Goal: Information Seeking & Learning: Learn about a topic

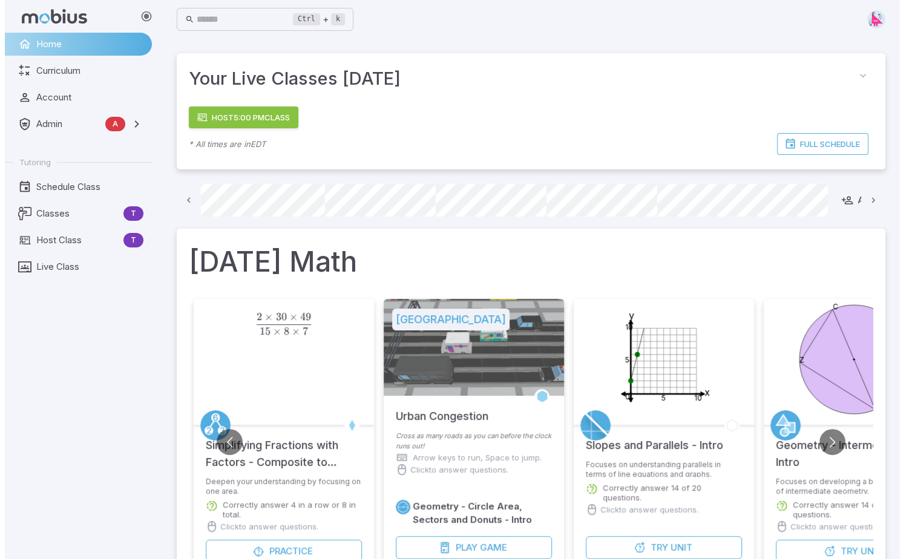
scroll to position [0, 757]
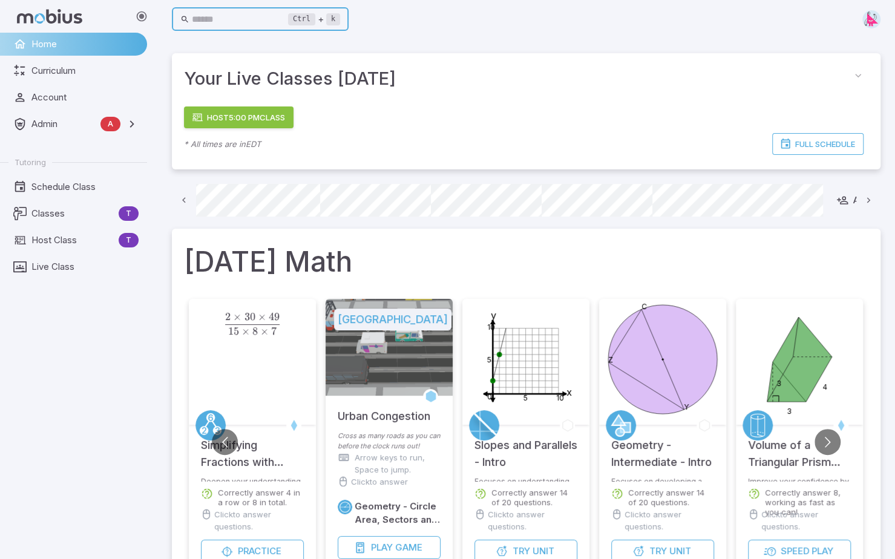
click at [255, 24] on input "text" at bounding box center [240, 20] width 97 height 24
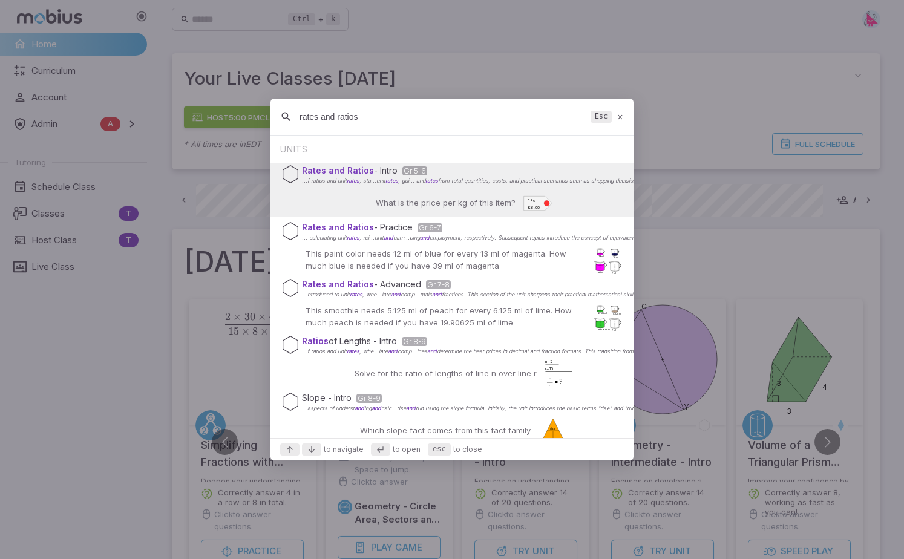
type input "rates and ratios"
click at [369, 192] on div "What is the price per kg of this item? 3 kg $6.00" at bounding box center [453, 202] width 202 height 29
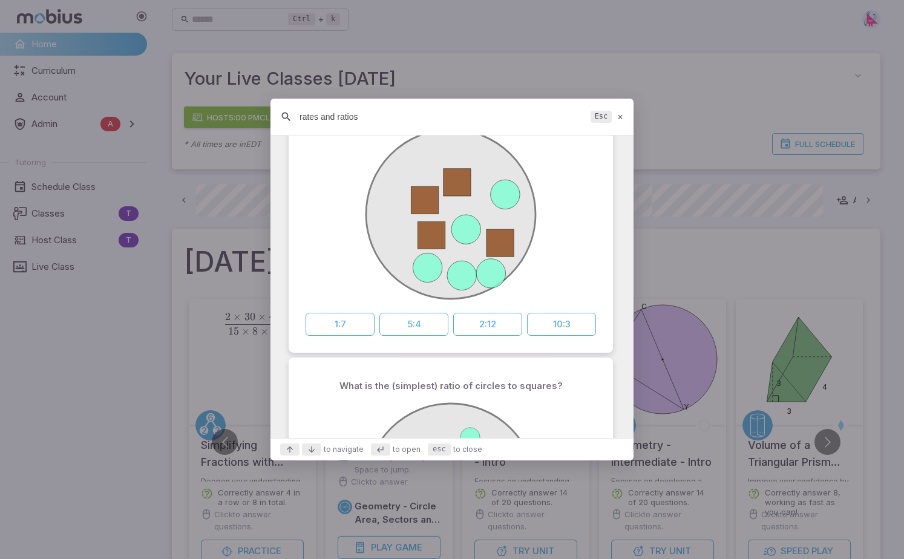
scroll to position [0, 0]
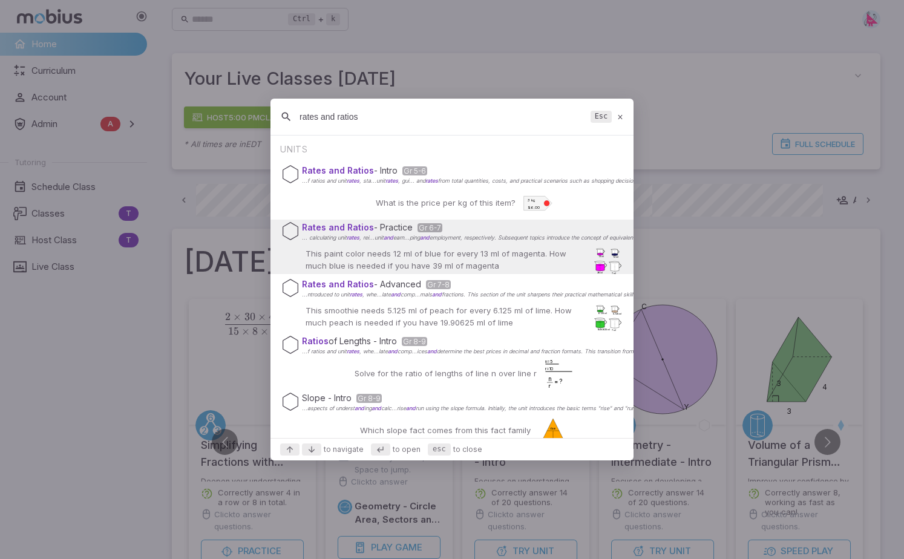
click at [516, 258] on p "This paint color needs 12 ml of blue for every 13 ml of magenta. How much blue …" at bounding box center [446, 260] width 280 height 24
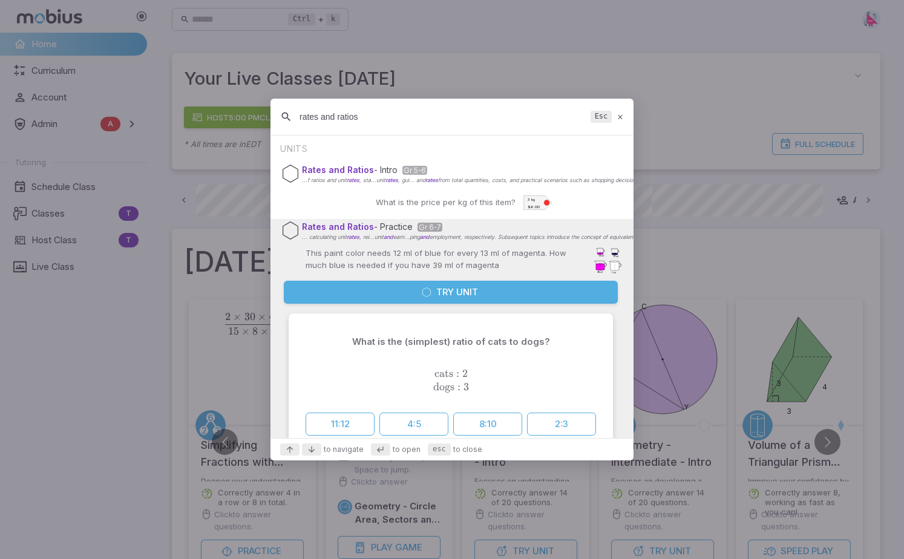
click at [433, 289] on button "Try Unit" at bounding box center [451, 292] width 334 height 23
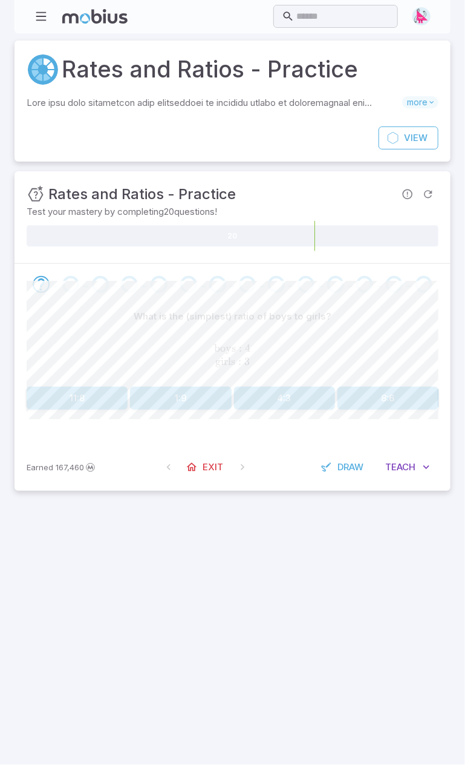
click at [287, 319] on button "4:3" at bounding box center [284, 398] width 101 height 23
click at [289, 319] on button "5:3" at bounding box center [284, 398] width 101 height 23
click at [85, 319] on button "3:8" at bounding box center [77, 398] width 101 height 23
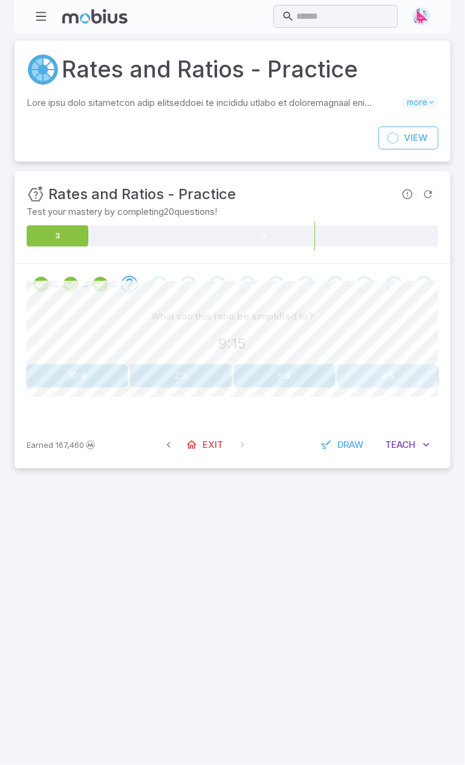
click at [390, 319] on button "3:5" at bounding box center [388, 375] width 101 height 23
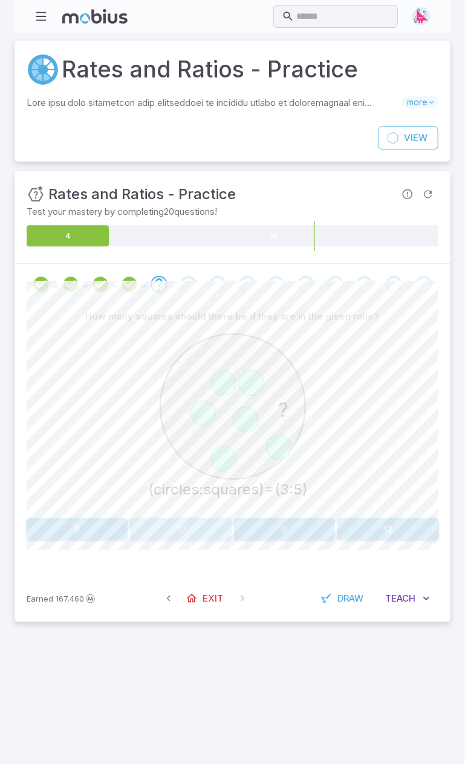
click at [189, 319] on button "10" at bounding box center [180, 529] width 101 height 23
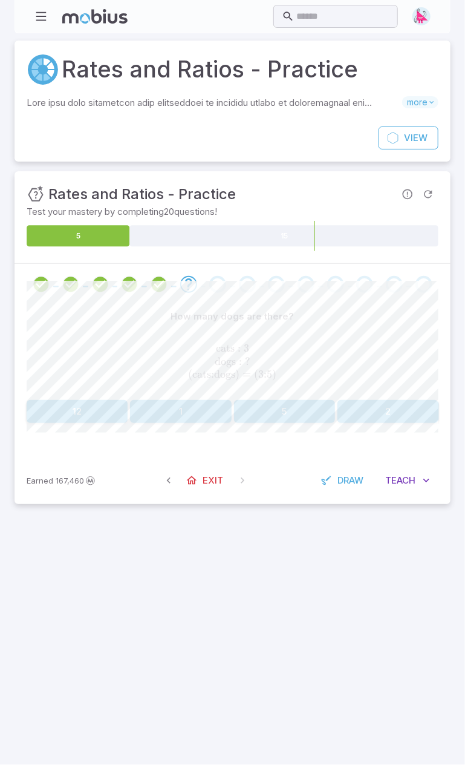
click at [301, 319] on button "5" at bounding box center [284, 411] width 101 height 23
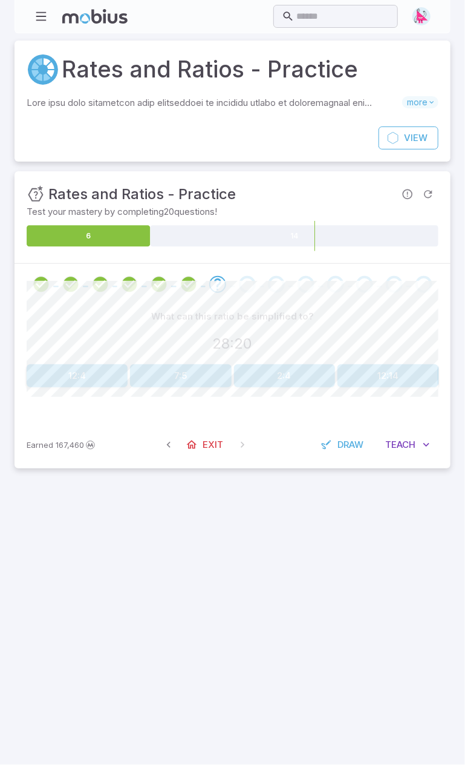
click at [185, 319] on button "7:5" at bounding box center [180, 375] width 101 height 23
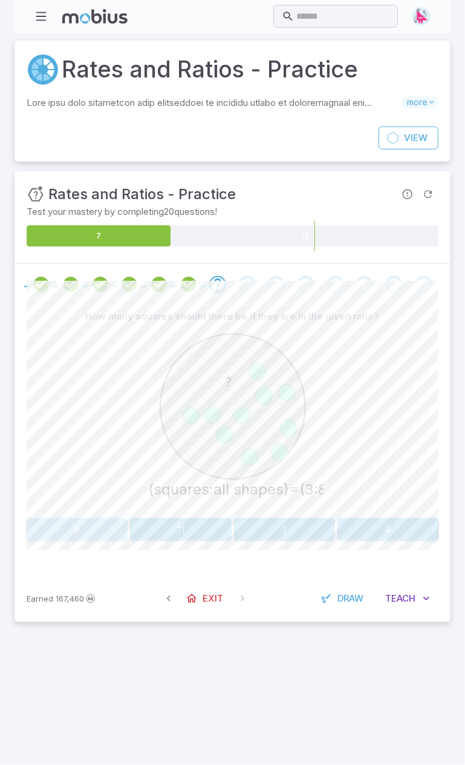
click at [76, 319] on button "6" at bounding box center [77, 529] width 101 height 23
click at [398, 319] on button "10" at bounding box center [388, 529] width 101 height 23
click at [189, 319] on button "2" at bounding box center [180, 529] width 101 height 23
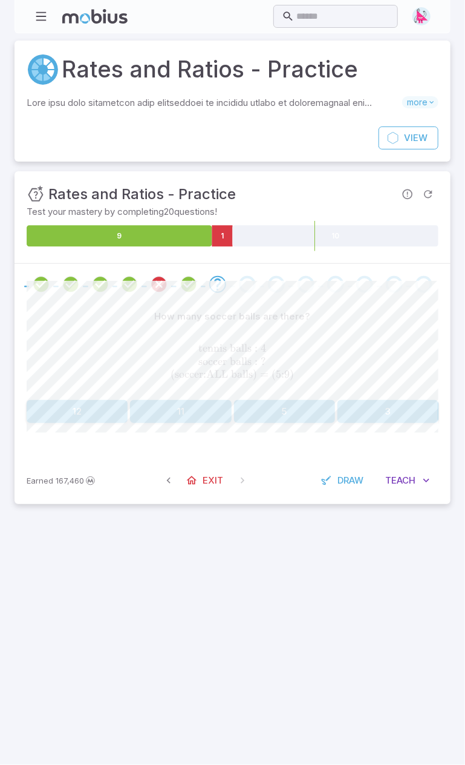
click at [283, 319] on button "5" at bounding box center [284, 411] width 101 height 23
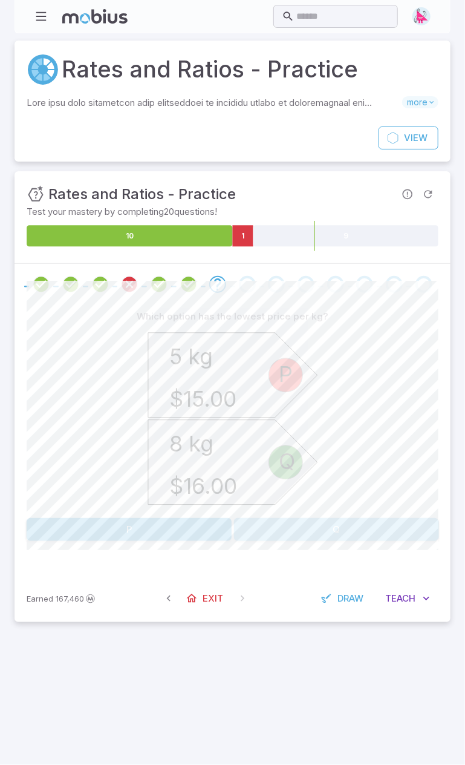
click at [316, 319] on button "Q" at bounding box center [336, 529] width 205 height 23
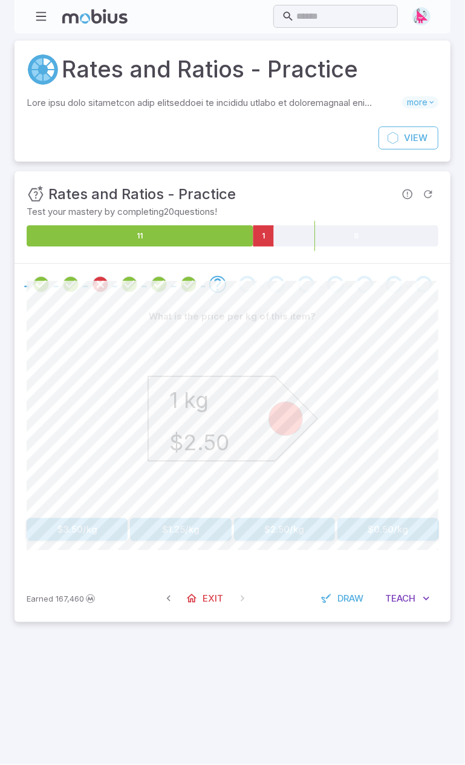
click at [287, 319] on button "$2.50/kg" at bounding box center [284, 529] width 101 height 23
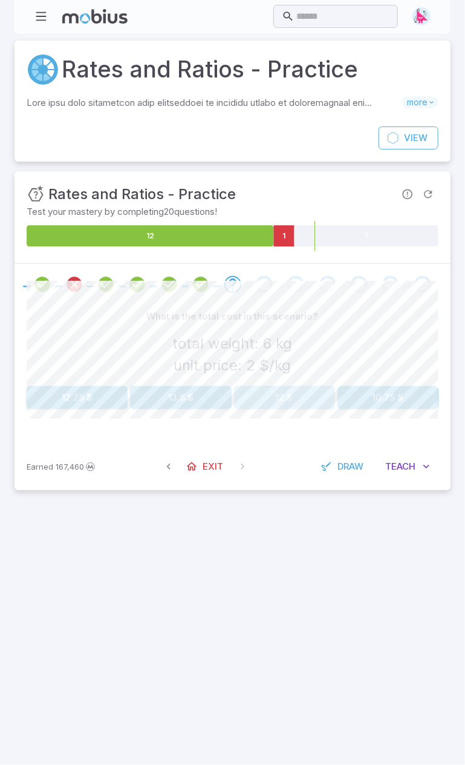
click at [301, 319] on button "12 $" at bounding box center [284, 397] width 101 height 23
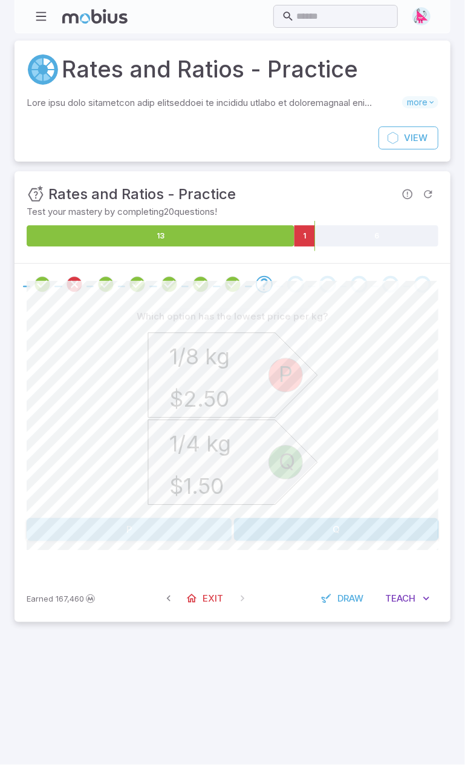
click at [165, 319] on button "P" at bounding box center [129, 529] width 205 height 23
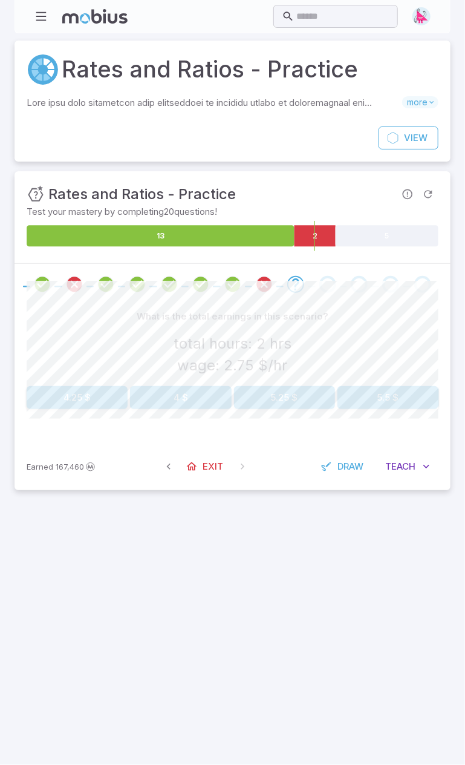
click at [292, 319] on button "5.25 $" at bounding box center [284, 397] width 101 height 23
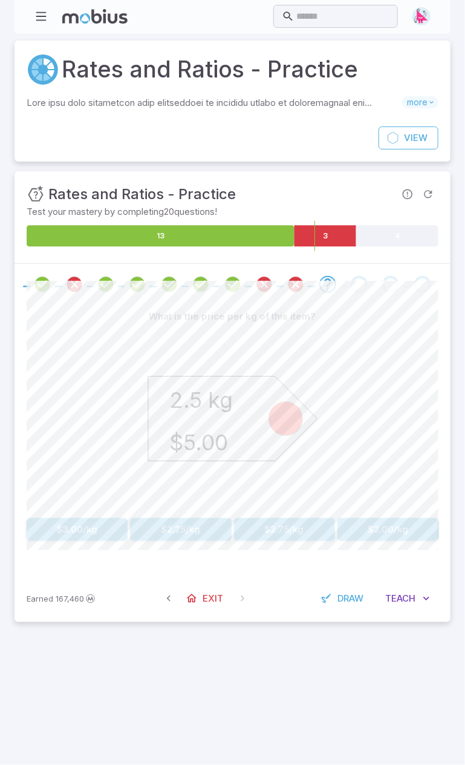
click at [406, 319] on button "$2.00/kg" at bounding box center [388, 529] width 101 height 23
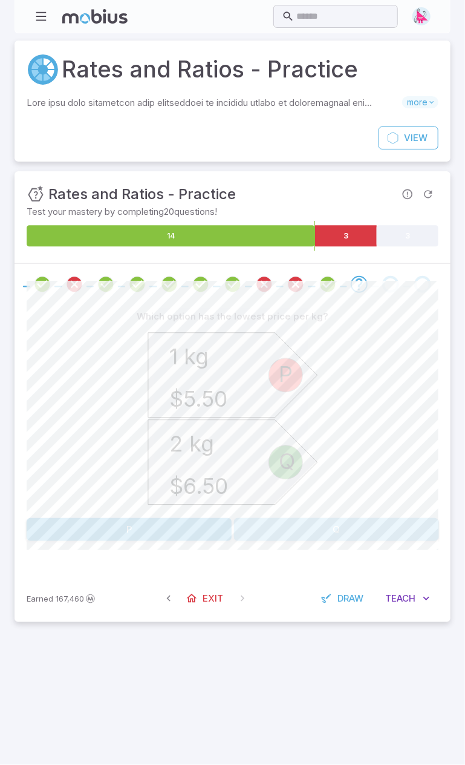
click at [338, 319] on button "Q" at bounding box center [336, 529] width 205 height 23
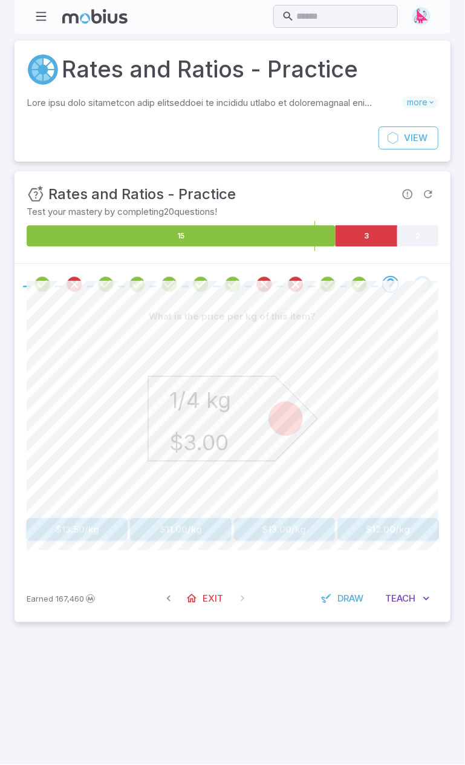
click at [379, 319] on button "$12.00/kg" at bounding box center [388, 529] width 101 height 23
click at [277, 319] on button "$6.25/kg" at bounding box center [284, 529] width 101 height 23
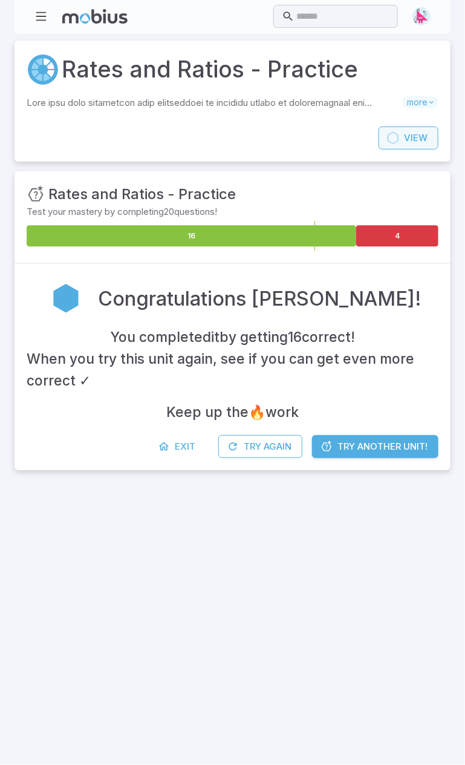
click at [410, 133] on span "View" at bounding box center [416, 137] width 24 height 13
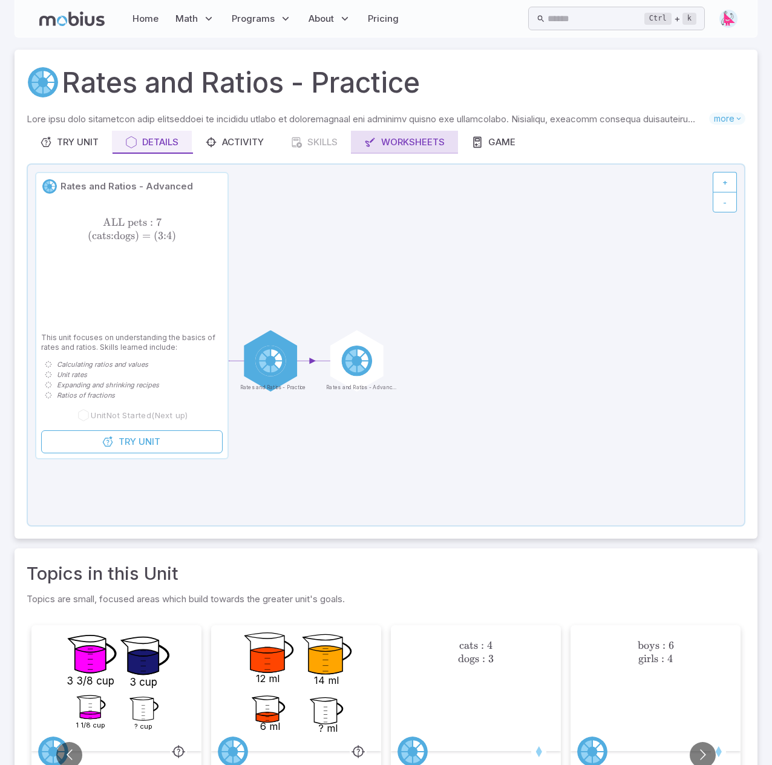
click at [408, 142] on div "Worksheets" at bounding box center [404, 142] width 81 height 13
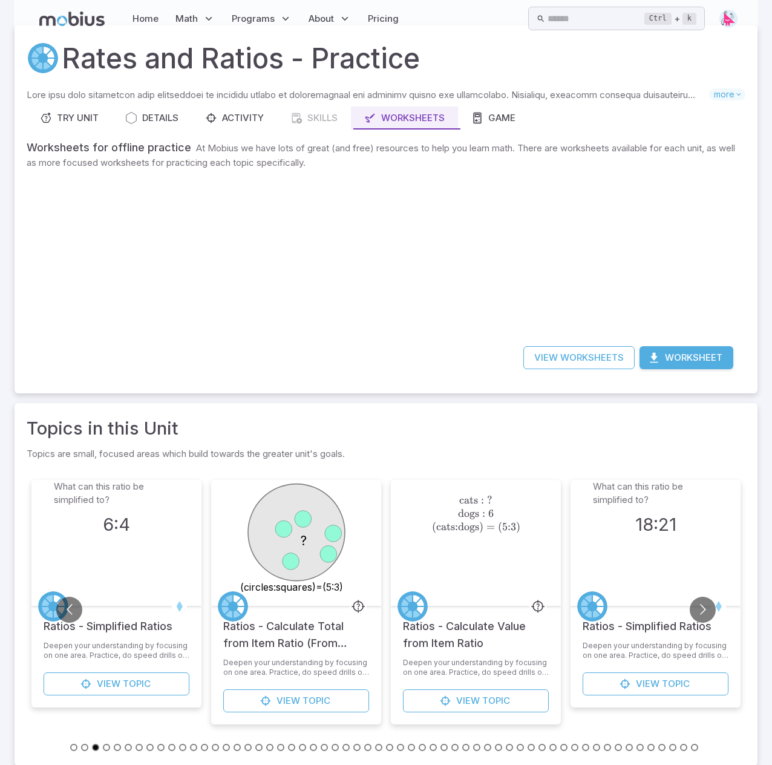
scroll to position [36, 0]
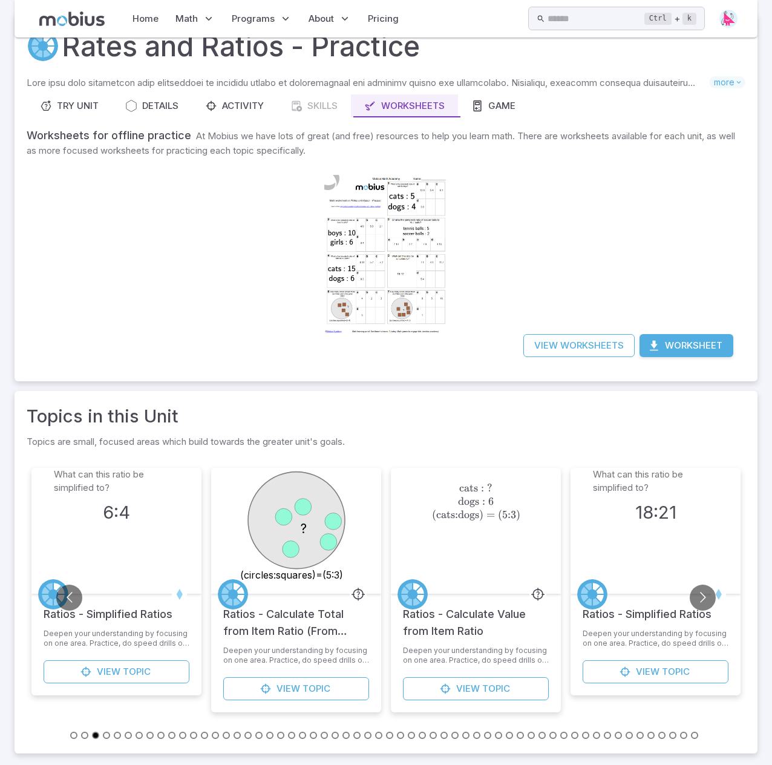
click at [414, 319] on button "Go to slide 32" at bounding box center [411, 735] width 7 height 7
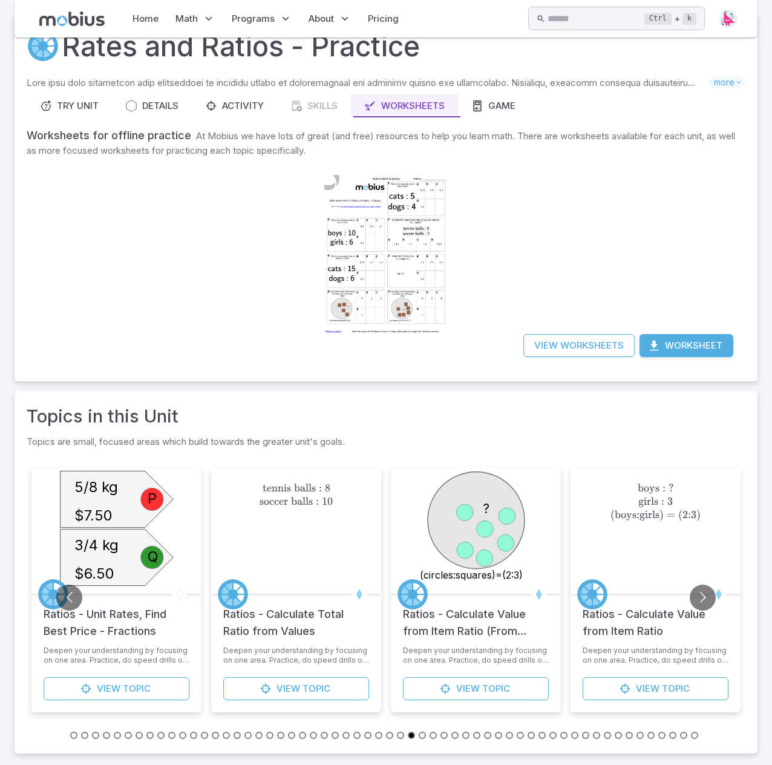
click at [357, 319] on button "Go to slide 27" at bounding box center [356, 735] width 7 height 7
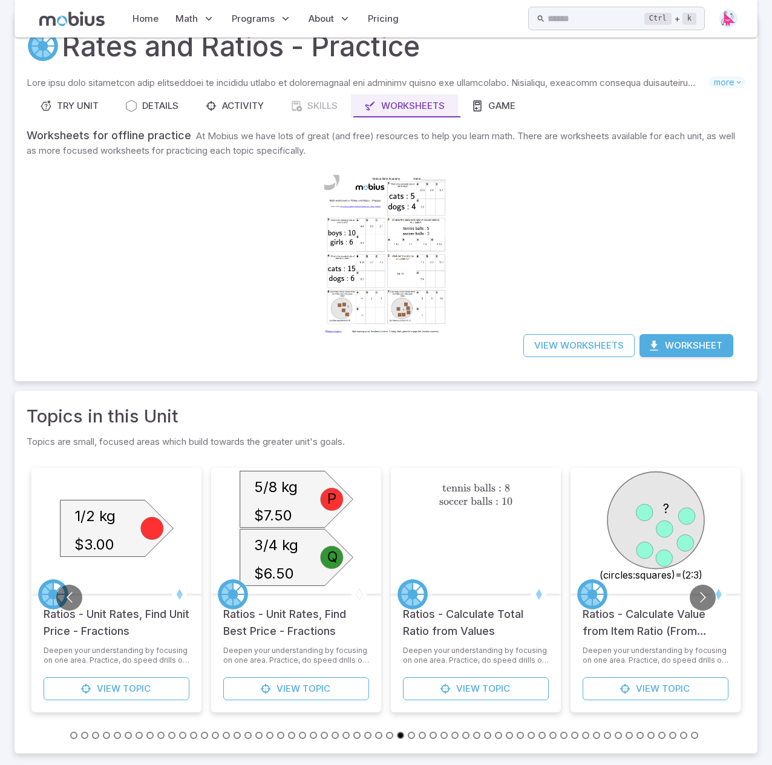
click at [467, 319] on button "Go to slide 37" at bounding box center [465, 735] width 7 height 7
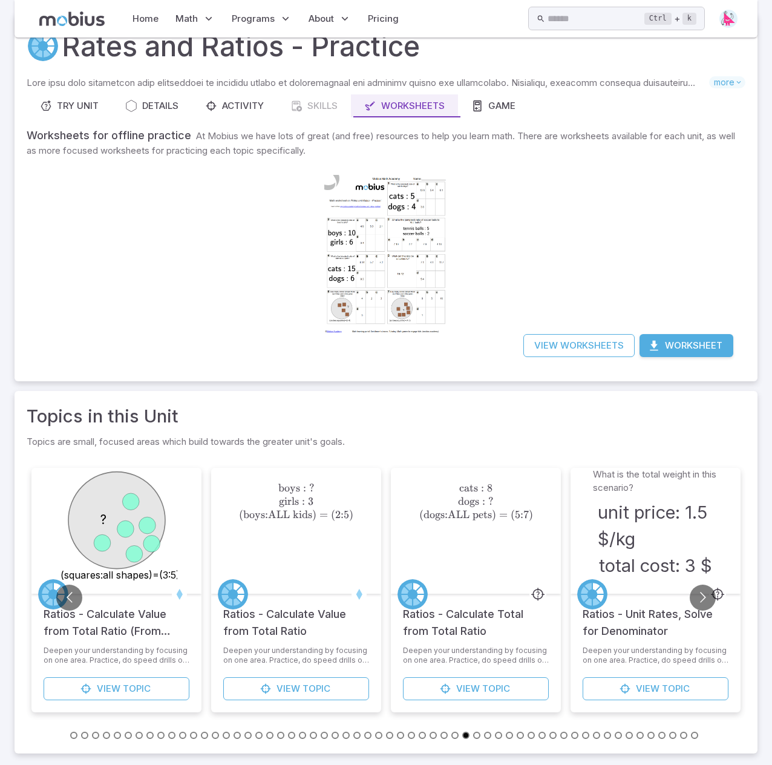
click at [516, 319] on button "Go to slide 45" at bounding box center [553, 735] width 7 height 7
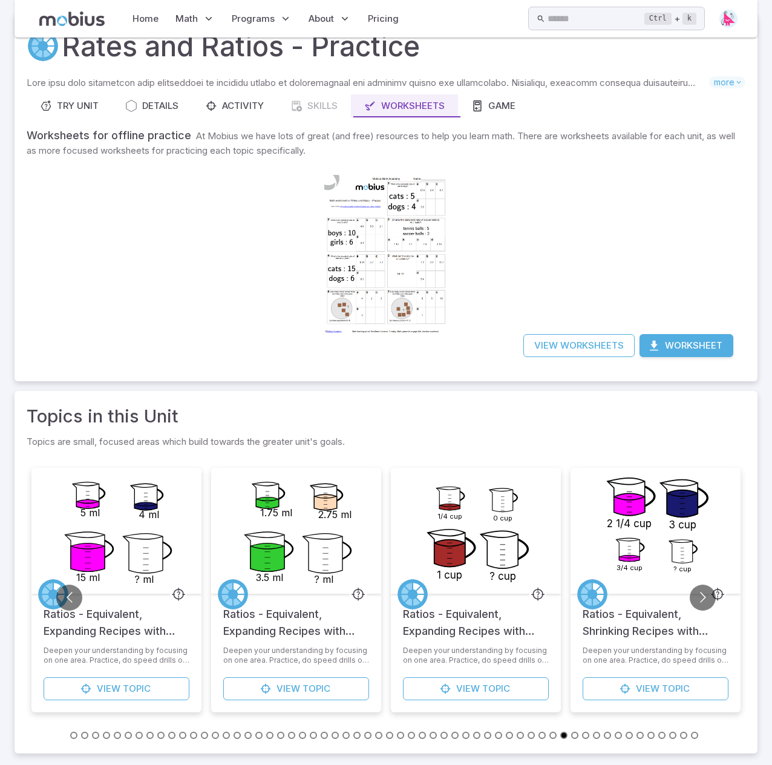
click at [516, 319] on li at bounding box center [642, 734] width 11 height 13
click at [516, 319] on button "Go to slide 53" at bounding box center [640, 735] width 7 height 7
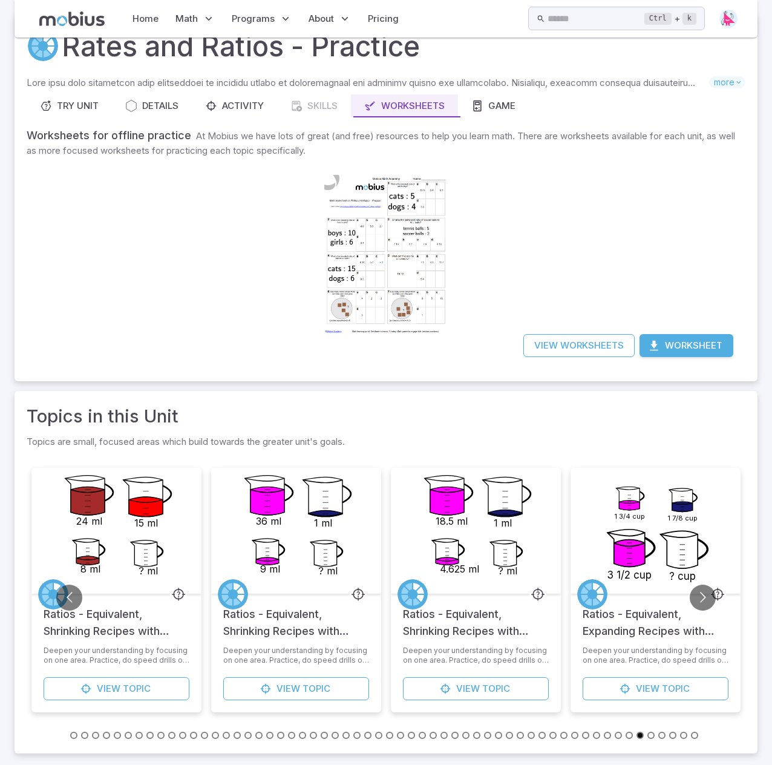
click at [151, 319] on button "Go to slide 8" at bounding box center [149, 735] width 7 height 7
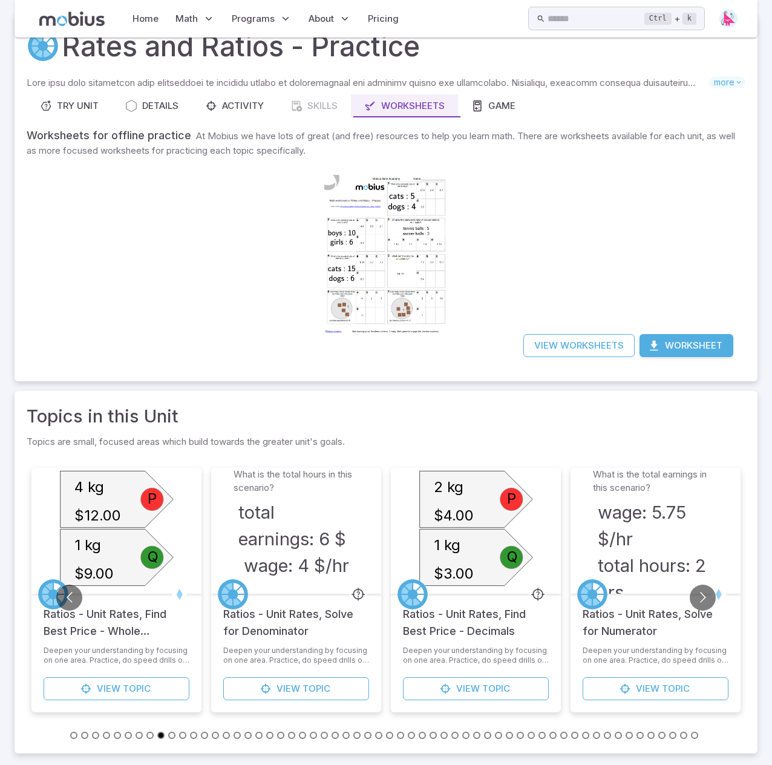
click at [95, 319] on button "Go to slide 3" at bounding box center [95, 735] width 7 height 7
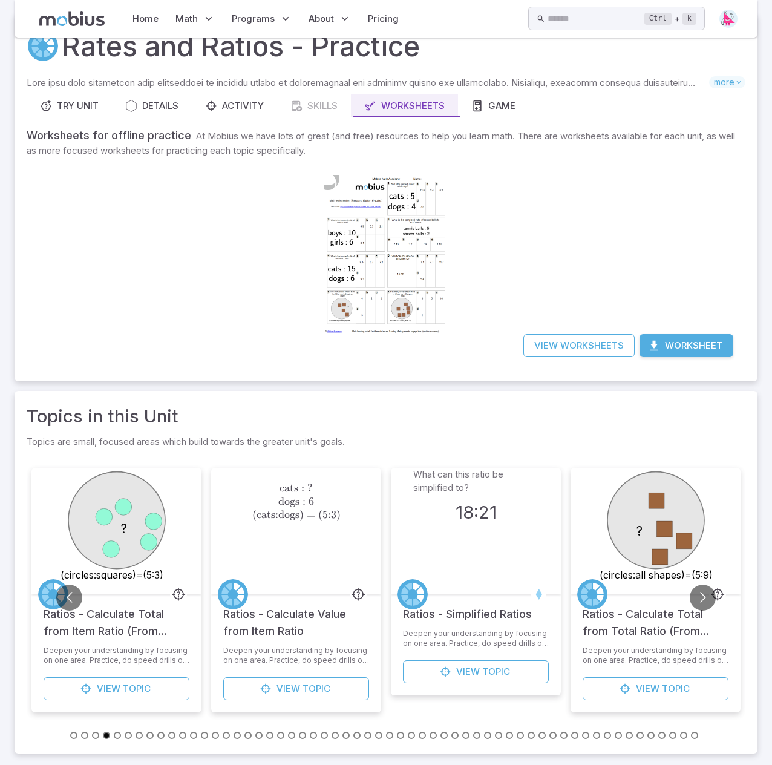
click at [74, 319] on button "Go to slide 1" at bounding box center [73, 735] width 7 height 7
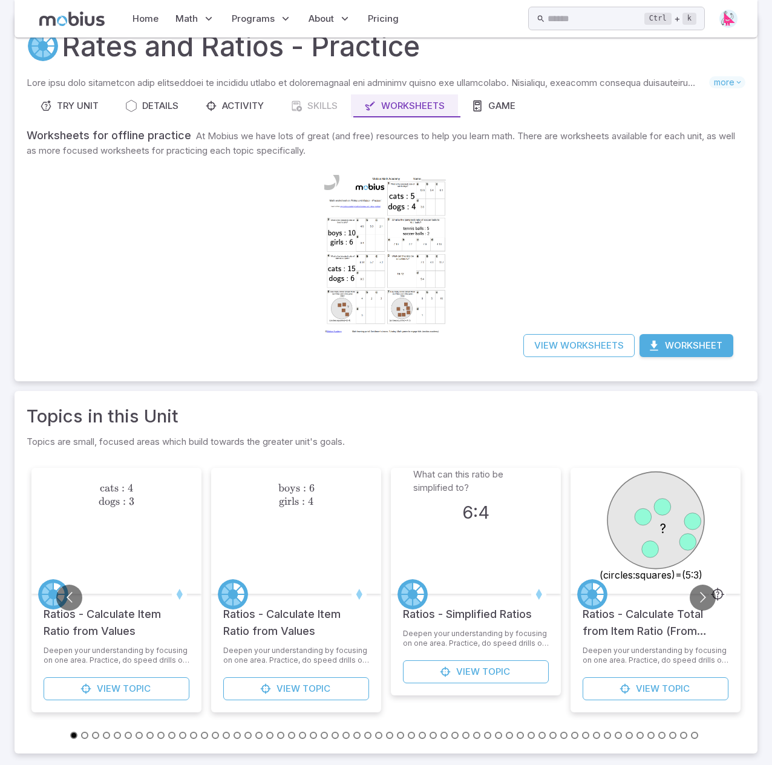
click at [202, 319] on button "Go to slide 13" at bounding box center [204, 735] width 7 height 7
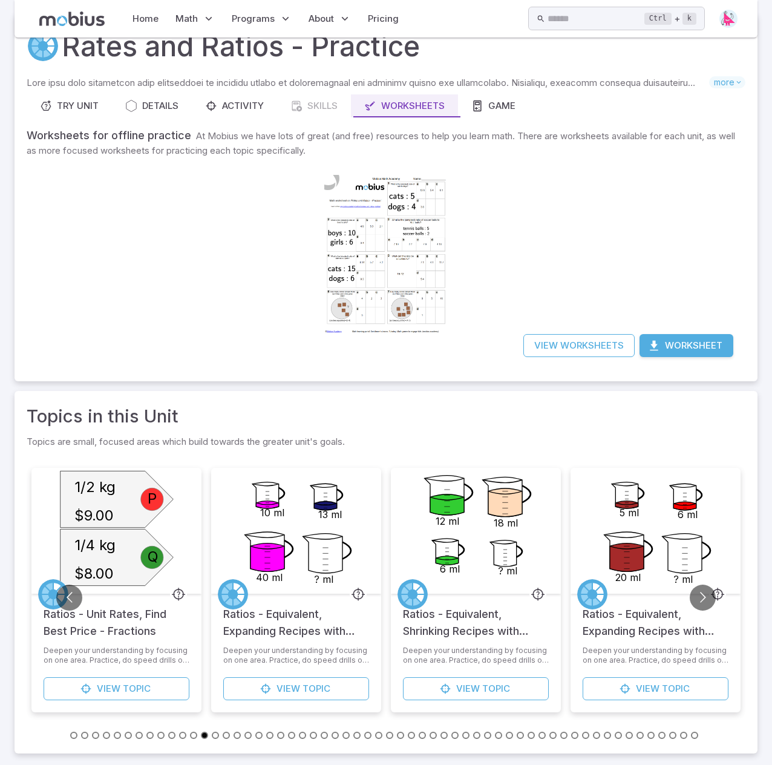
click at [150, 319] on button "Go to slide 8" at bounding box center [149, 735] width 7 height 7
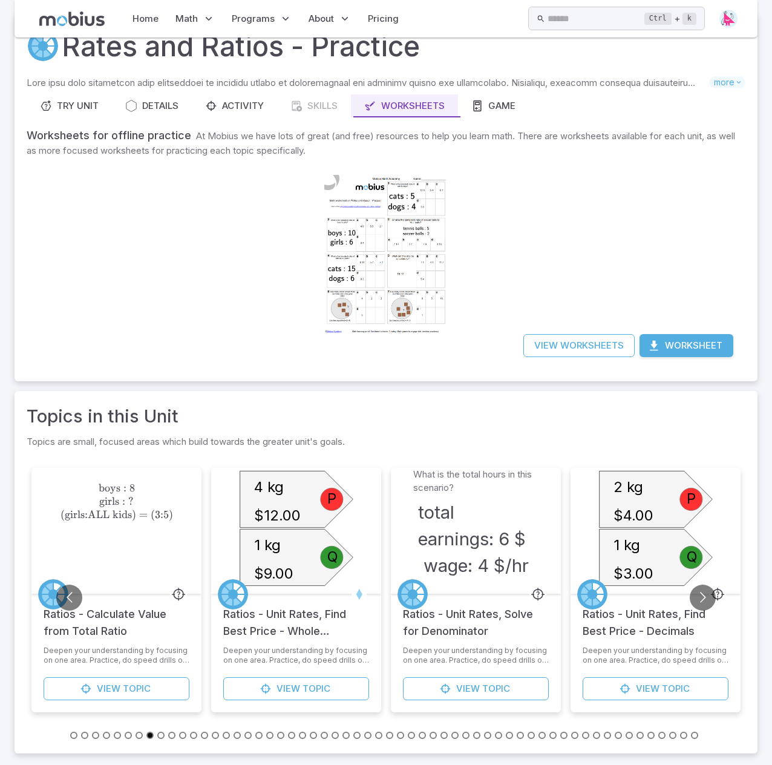
click at [125, 319] on button "Go to slide 6" at bounding box center [128, 735] width 7 height 7
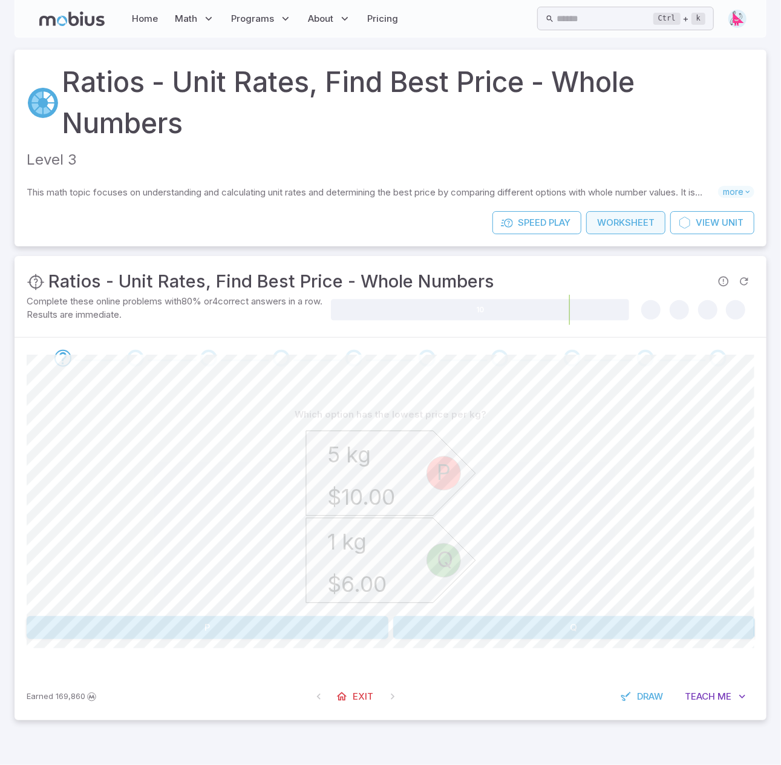
click at [626, 225] on link "Worksheet" at bounding box center [626, 222] width 79 height 23
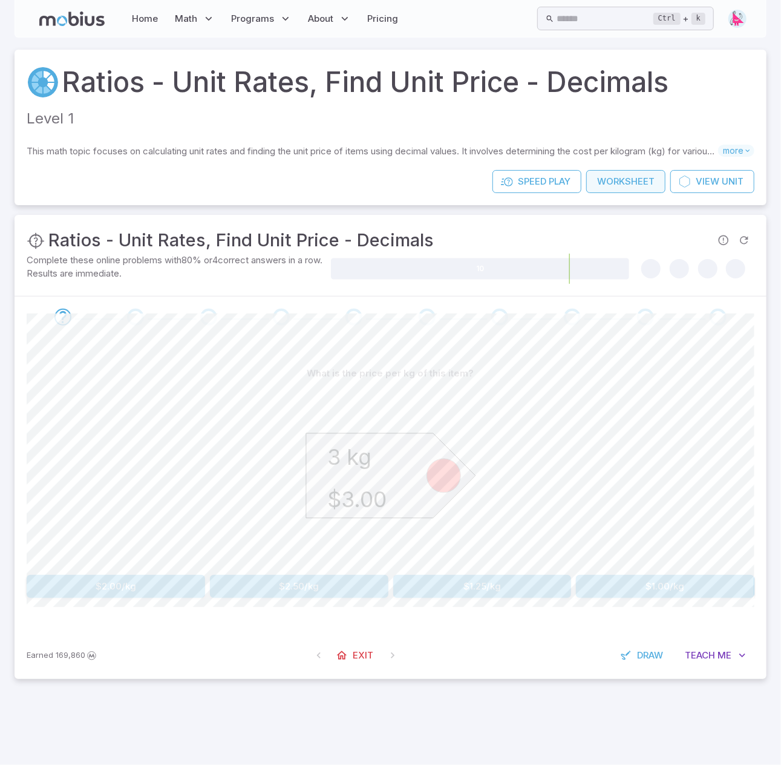
click at [631, 181] on link "Worksheet" at bounding box center [626, 181] width 79 height 23
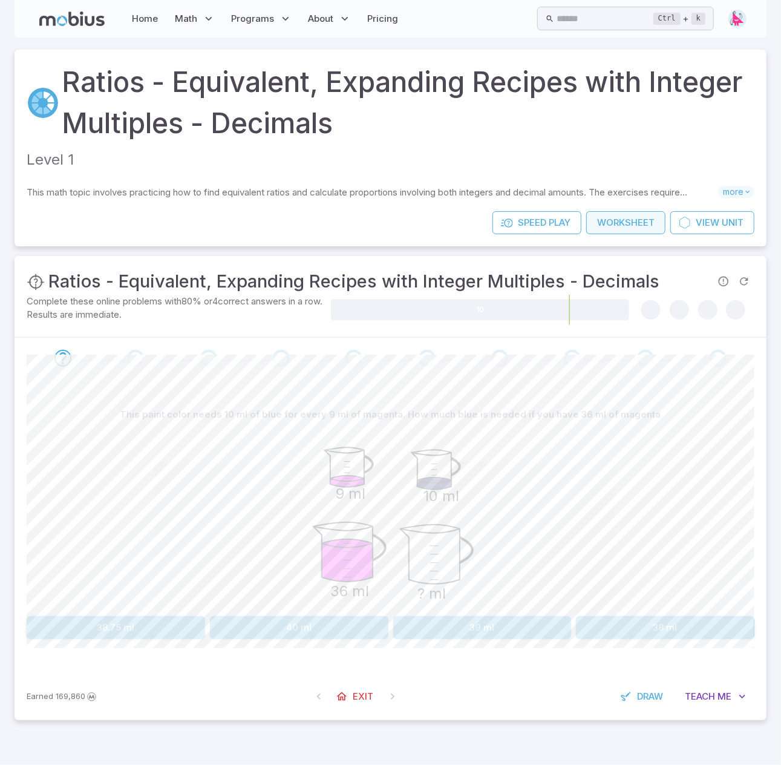
click at [617, 223] on link "Worksheet" at bounding box center [626, 222] width 79 height 23
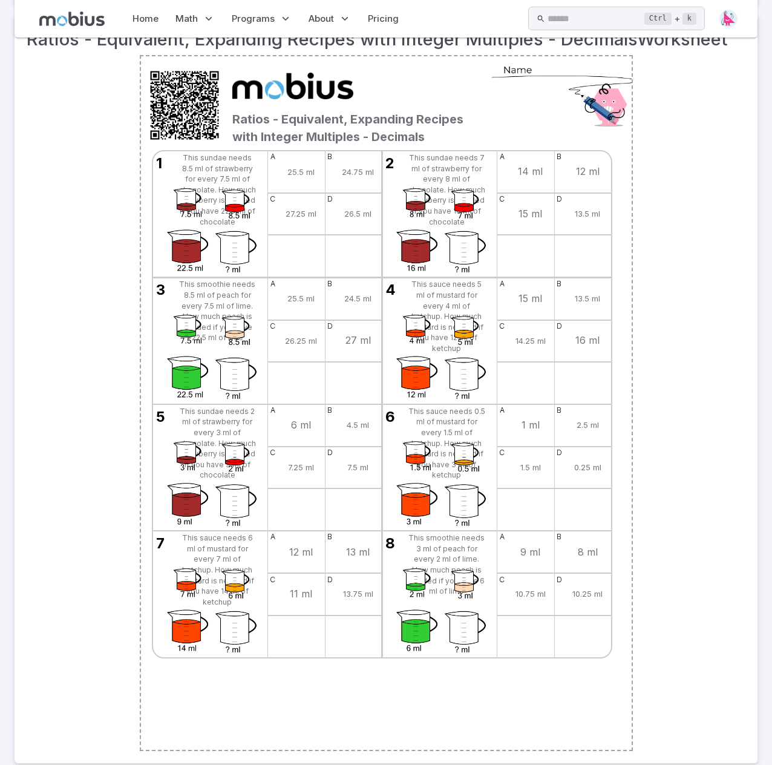
scroll to position [250, 0]
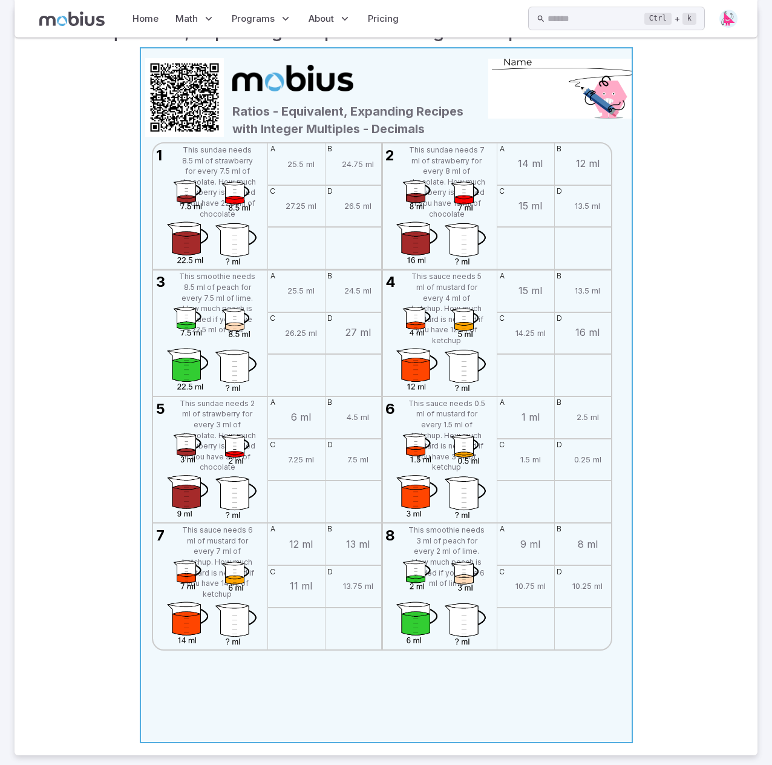
click at [352, 318] on span "27 ml" at bounding box center [358, 333] width 47 height 41
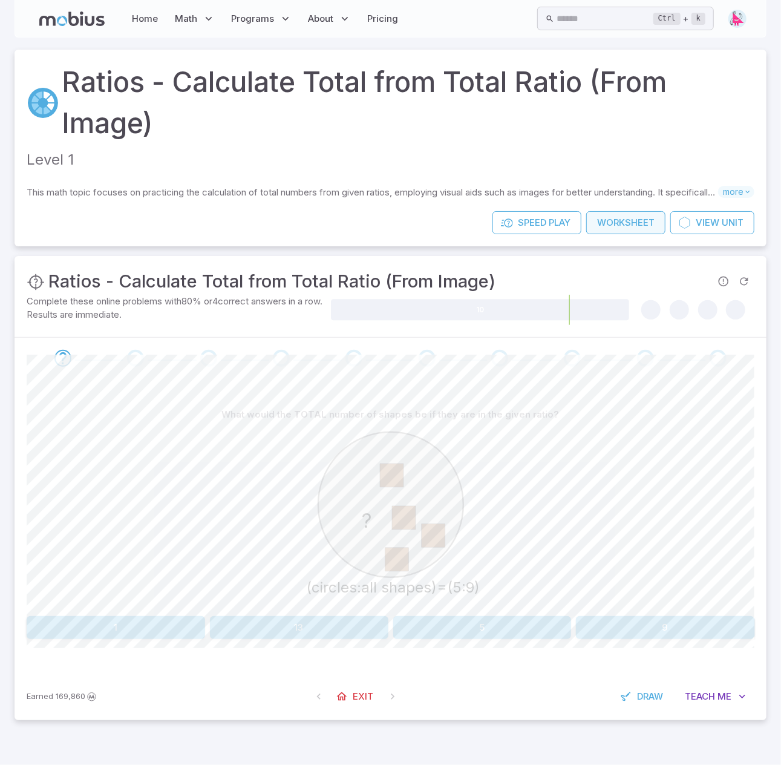
click at [622, 225] on link "Worksheet" at bounding box center [626, 222] width 79 height 23
